Goal: Navigation & Orientation: Find specific page/section

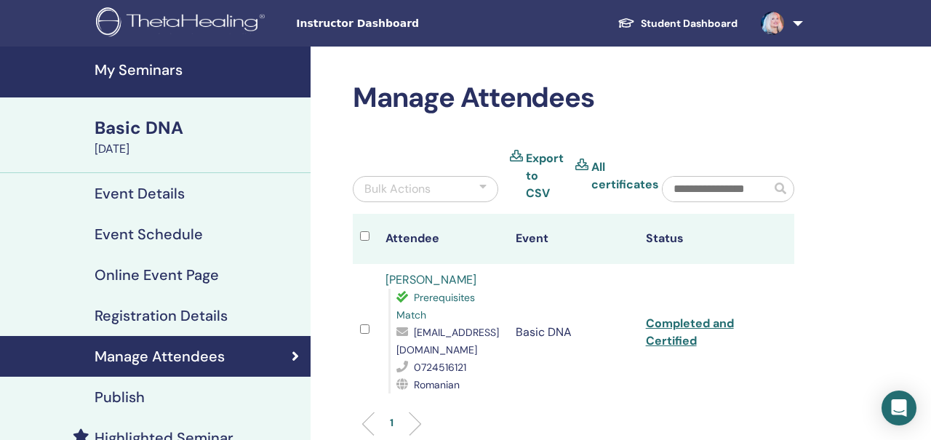
click at [158, 73] on h4 "My Seminars" at bounding box center [198, 69] width 207 height 17
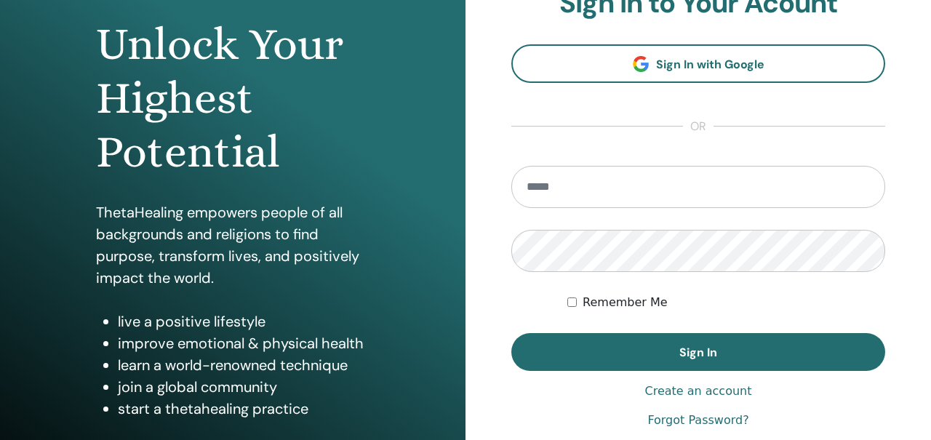
scroll to position [151, 0]
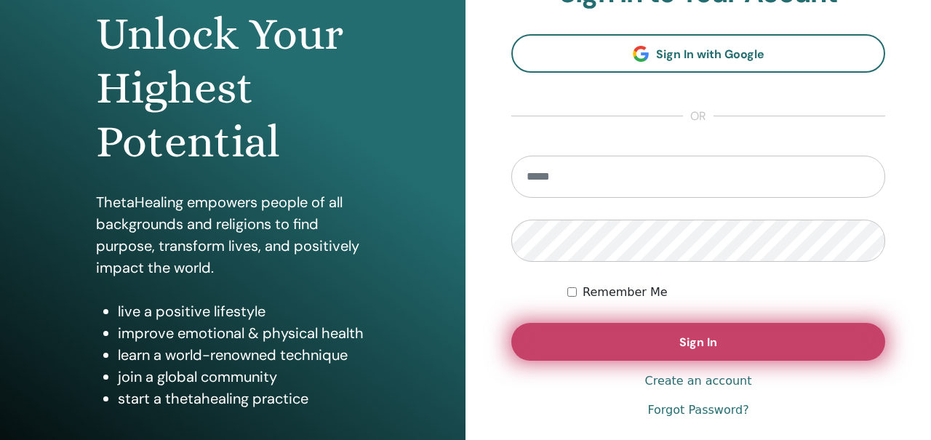
type input "**********"
click at [551, 340] on button "Sign In" at bounding box center [698, 342] width 374 height 38
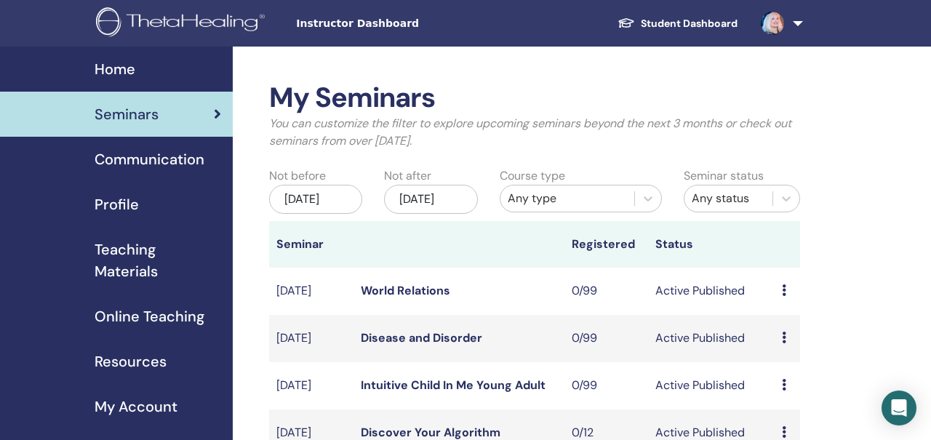
click at [792, 21] on link at bounding box center [779, 23] width 60 height 47
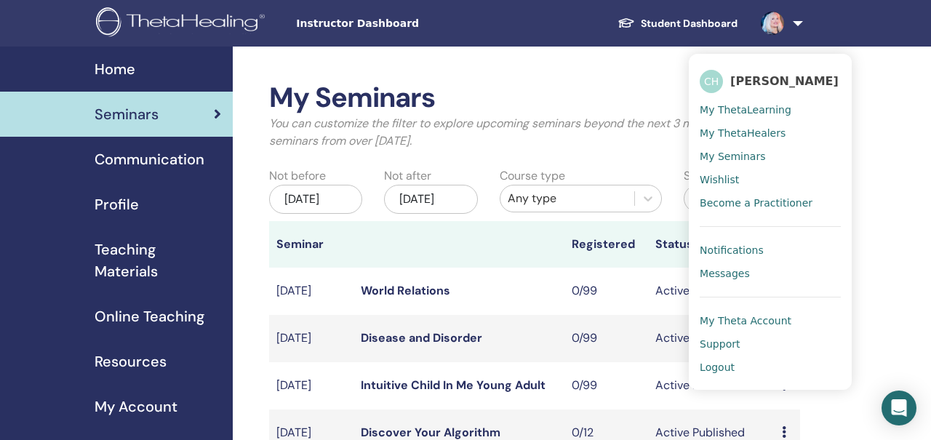
click at [733, 107] on span "My ThetaLearning" at bounding box center [746, 109] width 92 height 13
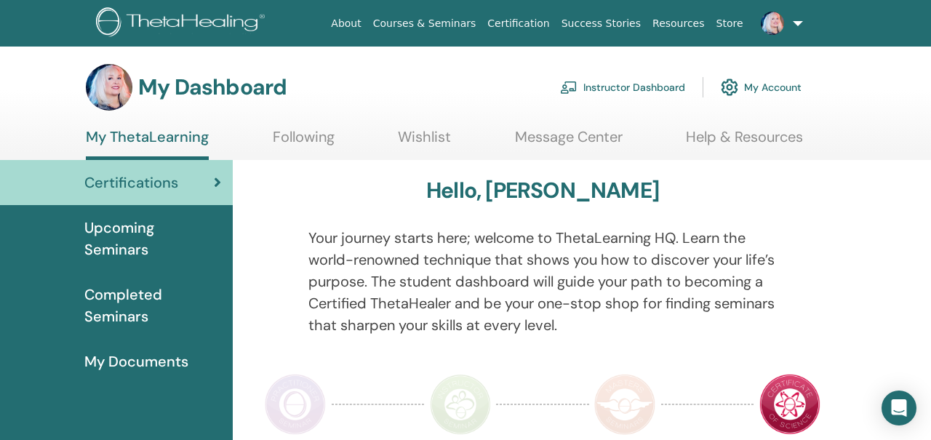
click at [619, 86] on link "Instructor Dashboard" at bounding box center [622, 87] width 125 height 32
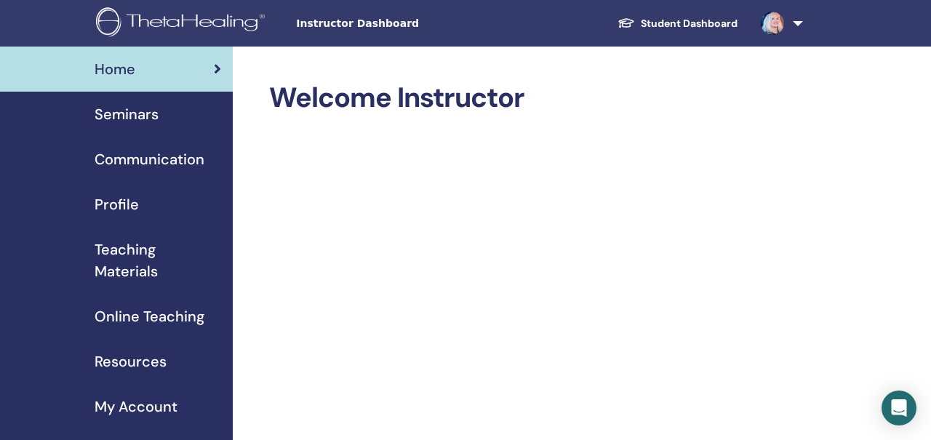
click at [799, 20] on link at bounding box center [779, 23] width 60 height 47
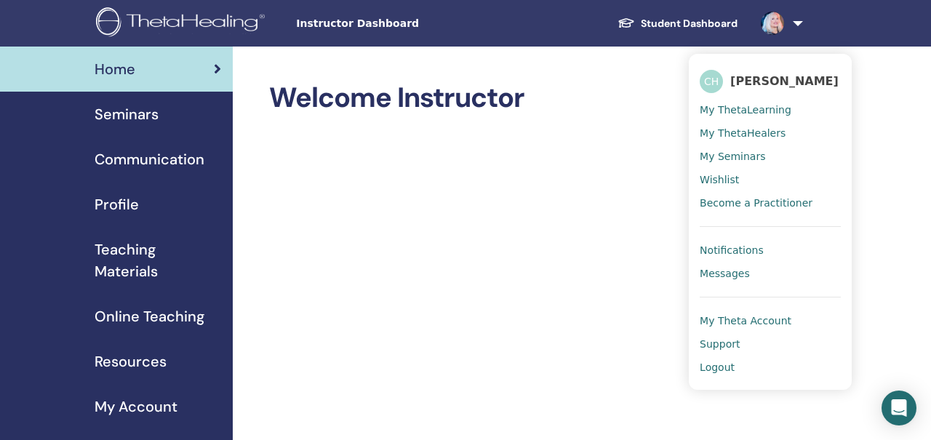
click at [751, 201] on span "Become a Practitioner" at bounding box center [756, 202] width 113 height 13
